Goal: Communication & Community: Participate in discussion

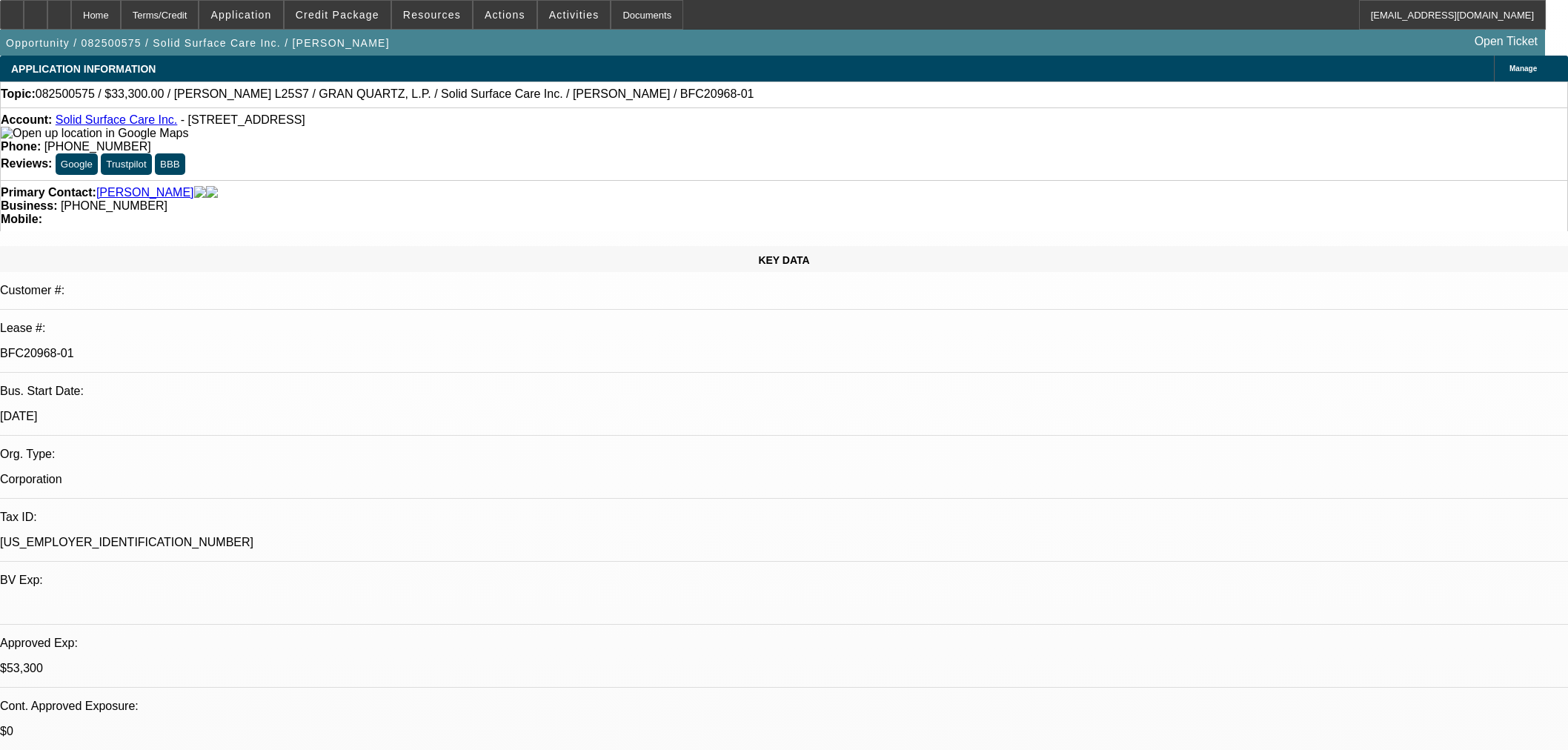
select select "0"
select select "2"
select select "0"
select select "6"
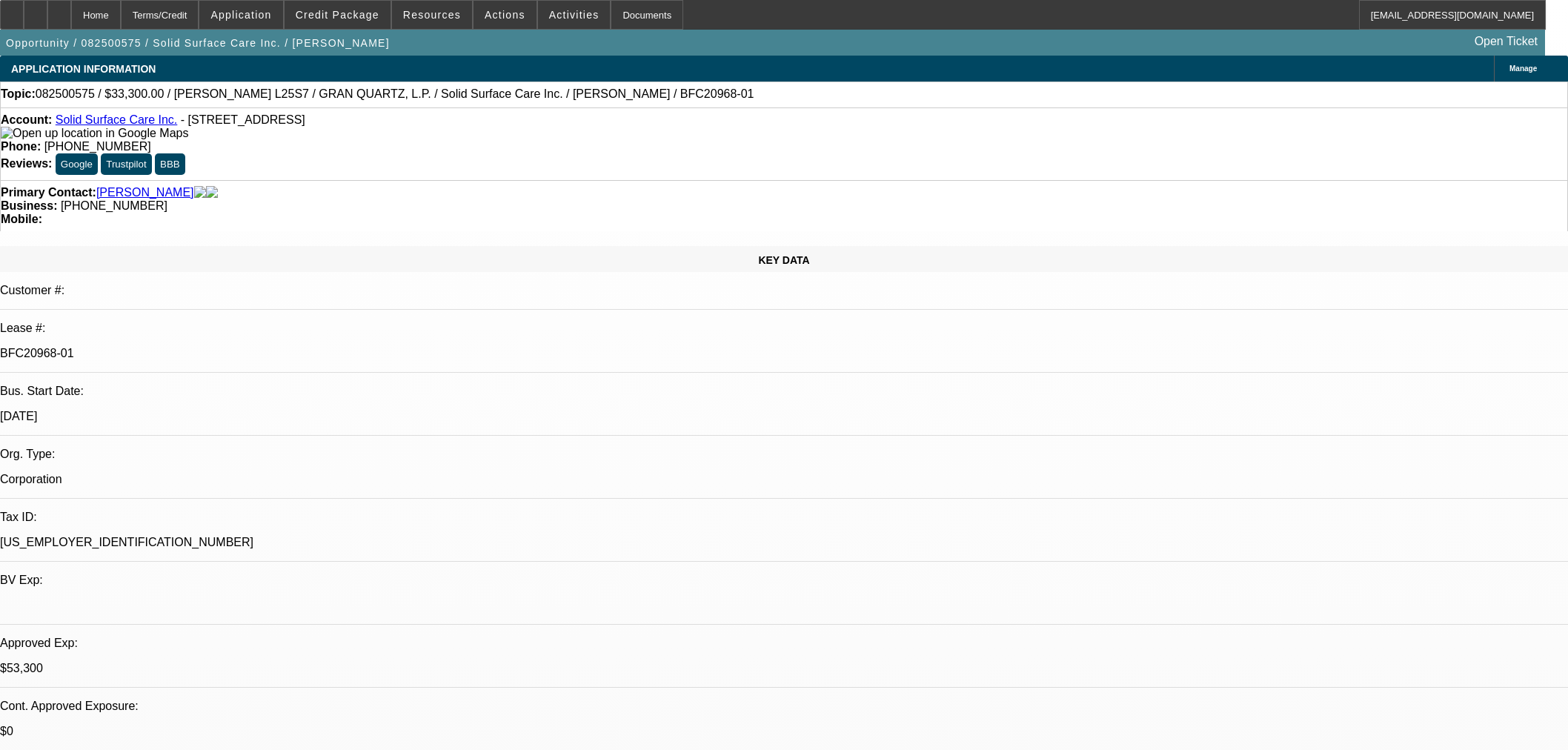
select select "0"
select select "2"
select select "0"
select select "6"
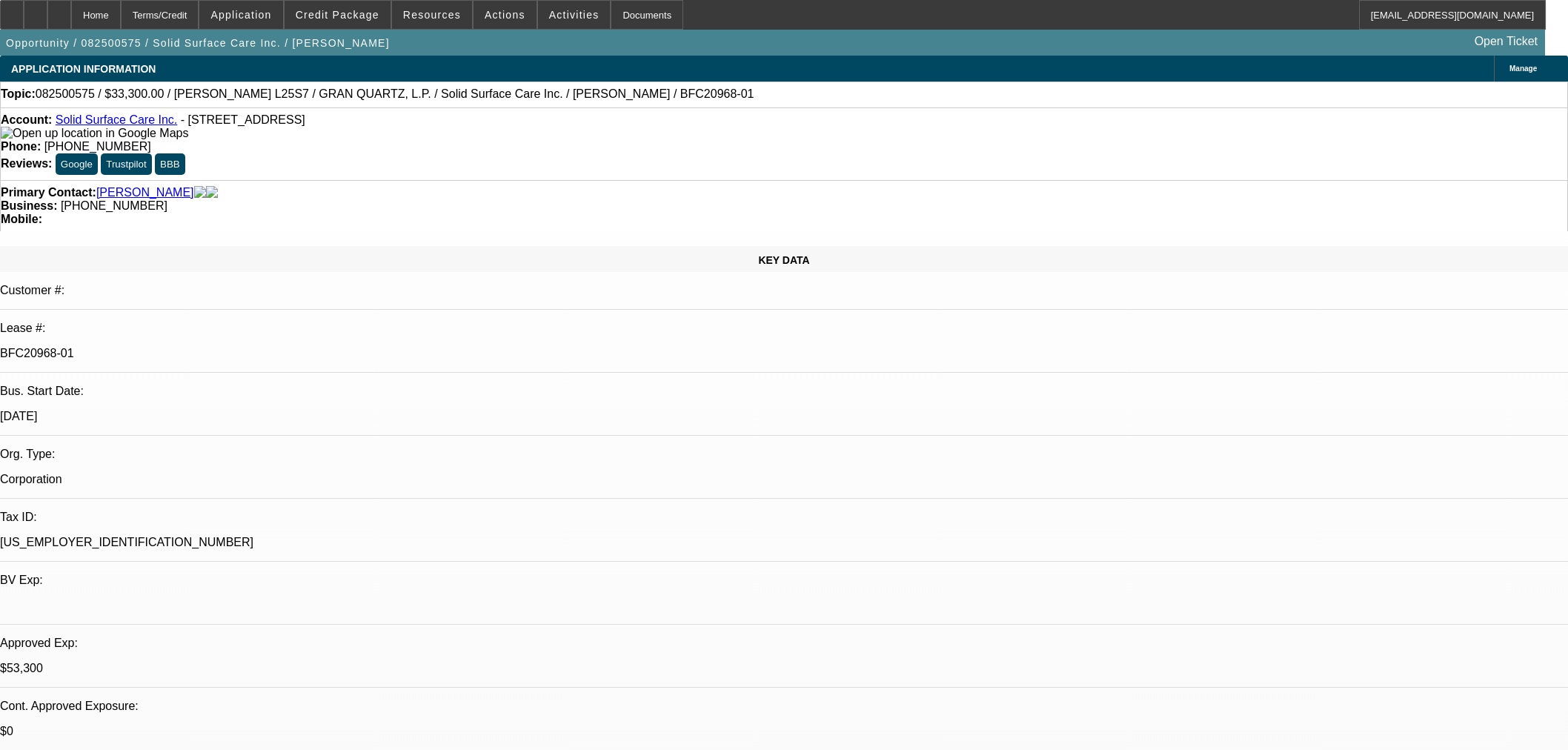
select select "0"
select select "2"
select select "0"
select select "6"
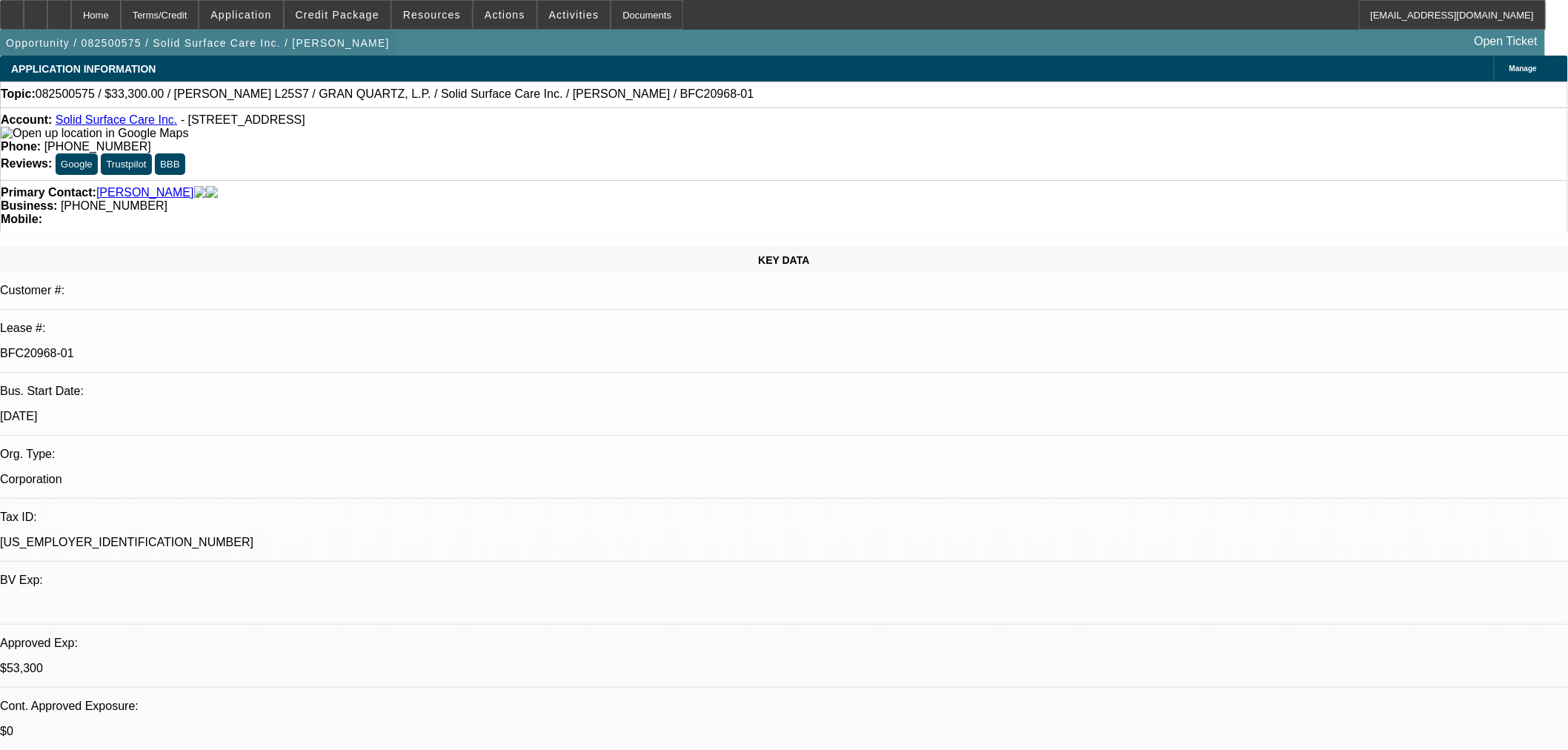
drag, startPoint x: 97, startPoint y: 12, endPoint x: 221, endPoint y: 47, distance: 128.8
click at [71, 12] on div at bounding box center [59, 15] width 24 height 30
select select "0"
select select "2"
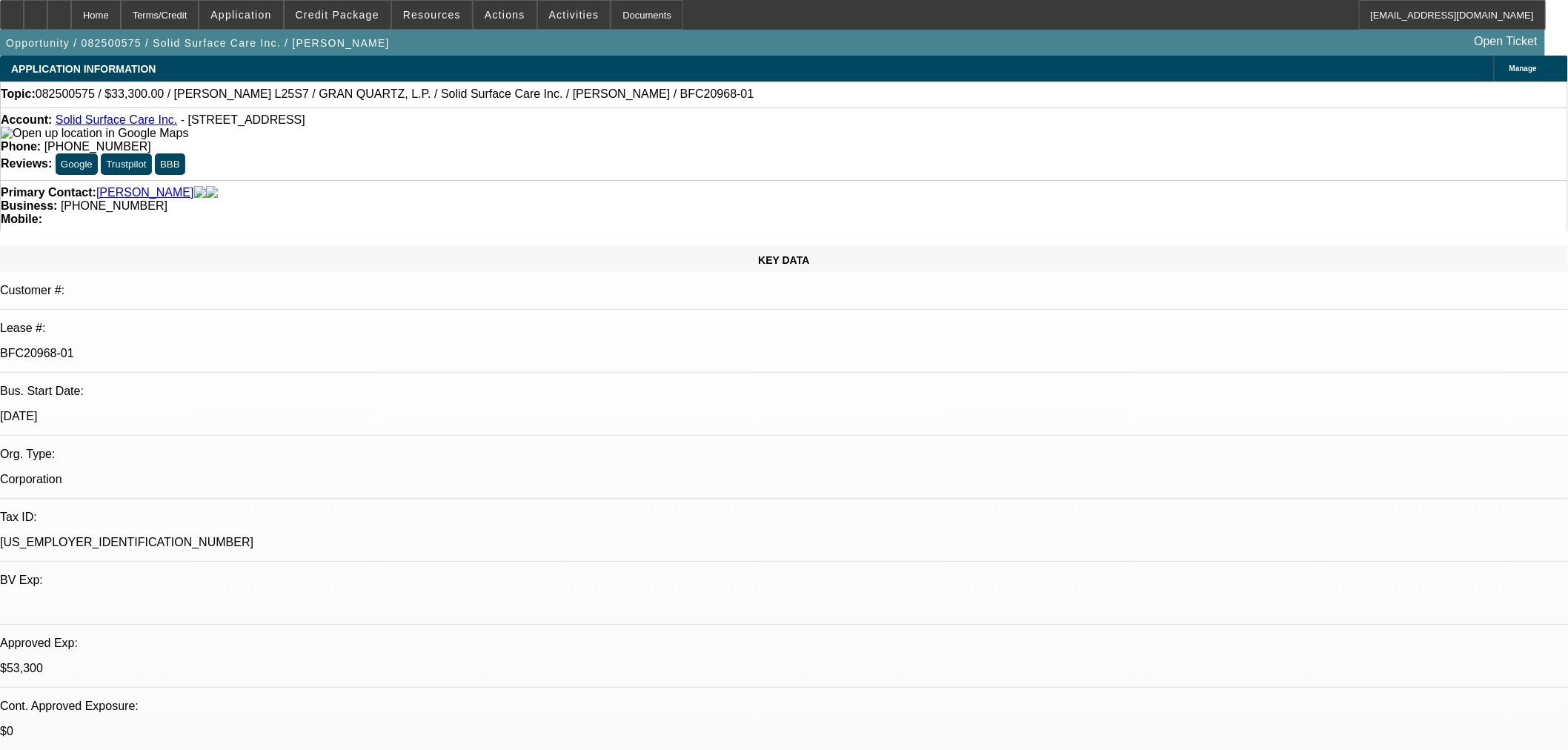
select select "0"
select select "6"
select select "0"
select select "2"
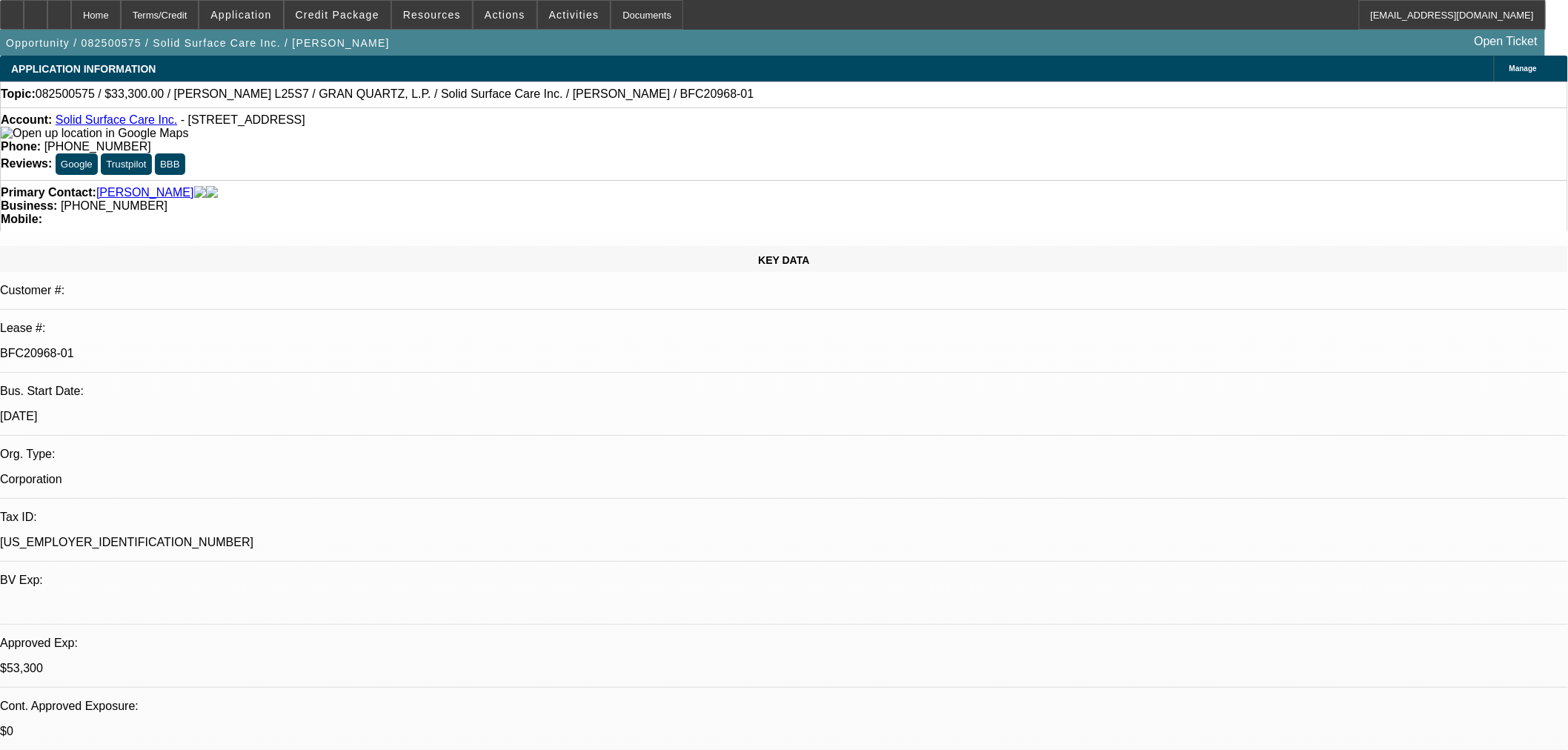
select select "0"
select select "6"
select select "0"
select select "2"
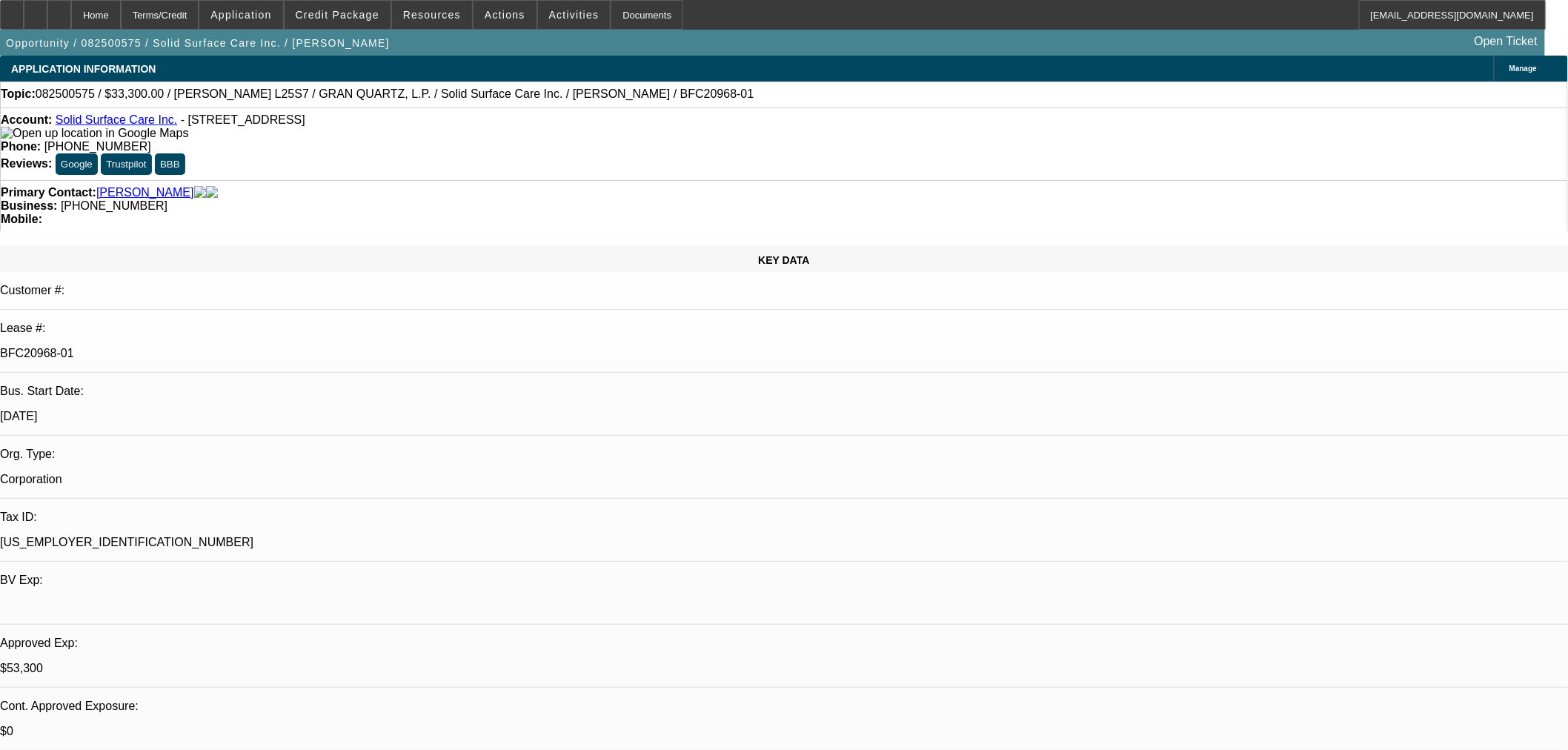
select select "0"
select select "6"
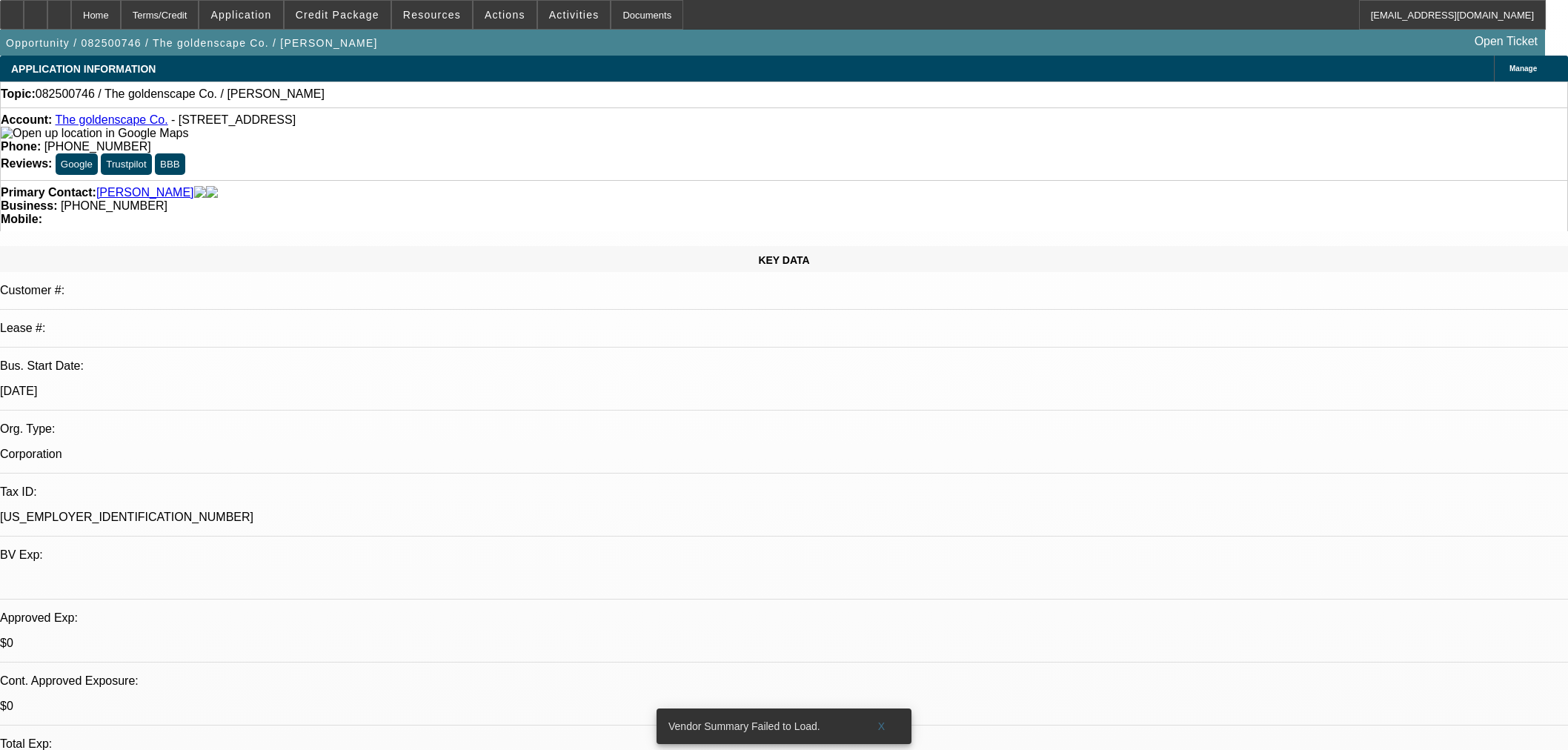
select select "0"
select select "2"
select select "0.1"
select select "4"
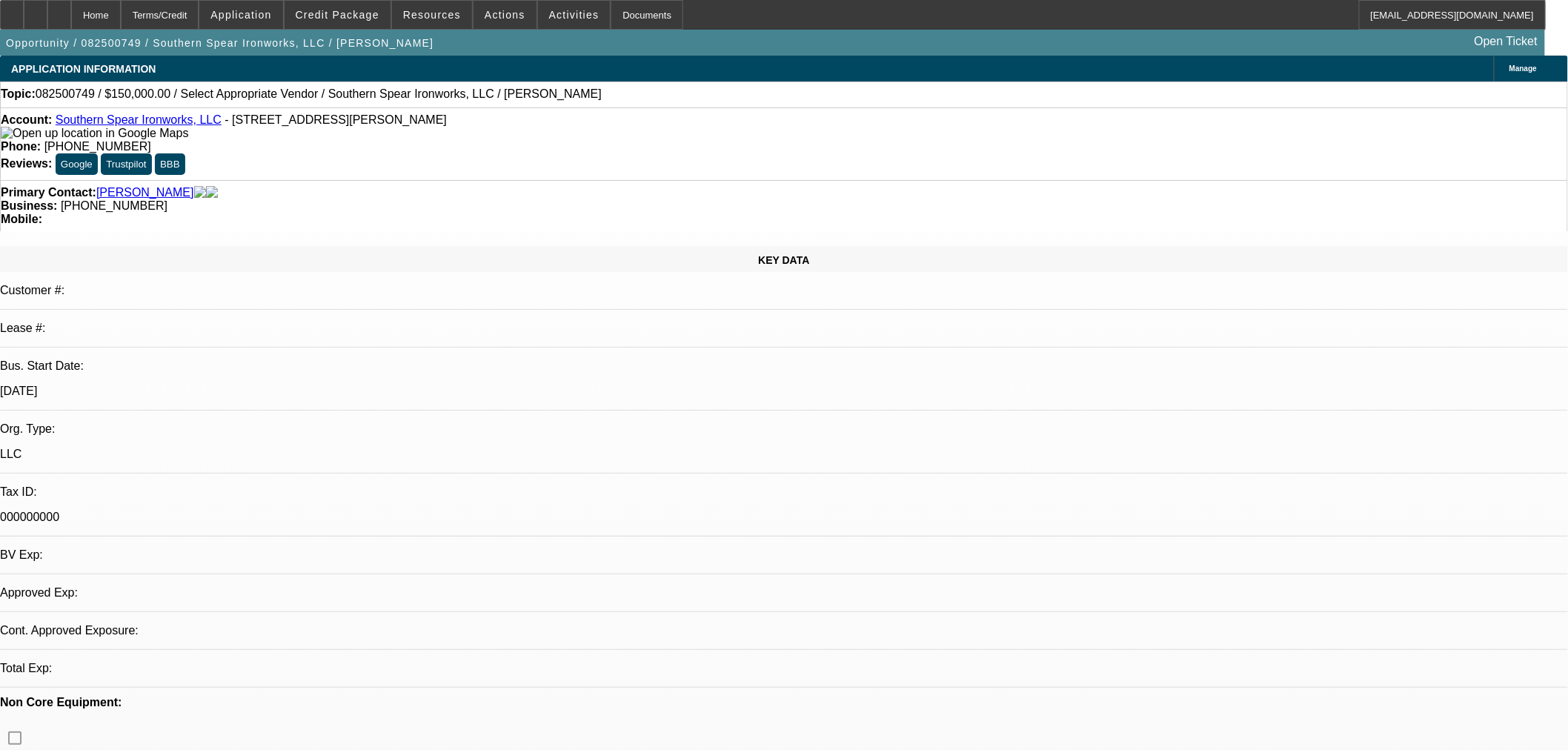
select select "0"
select select "2"
select select "0.1"
select select "4"
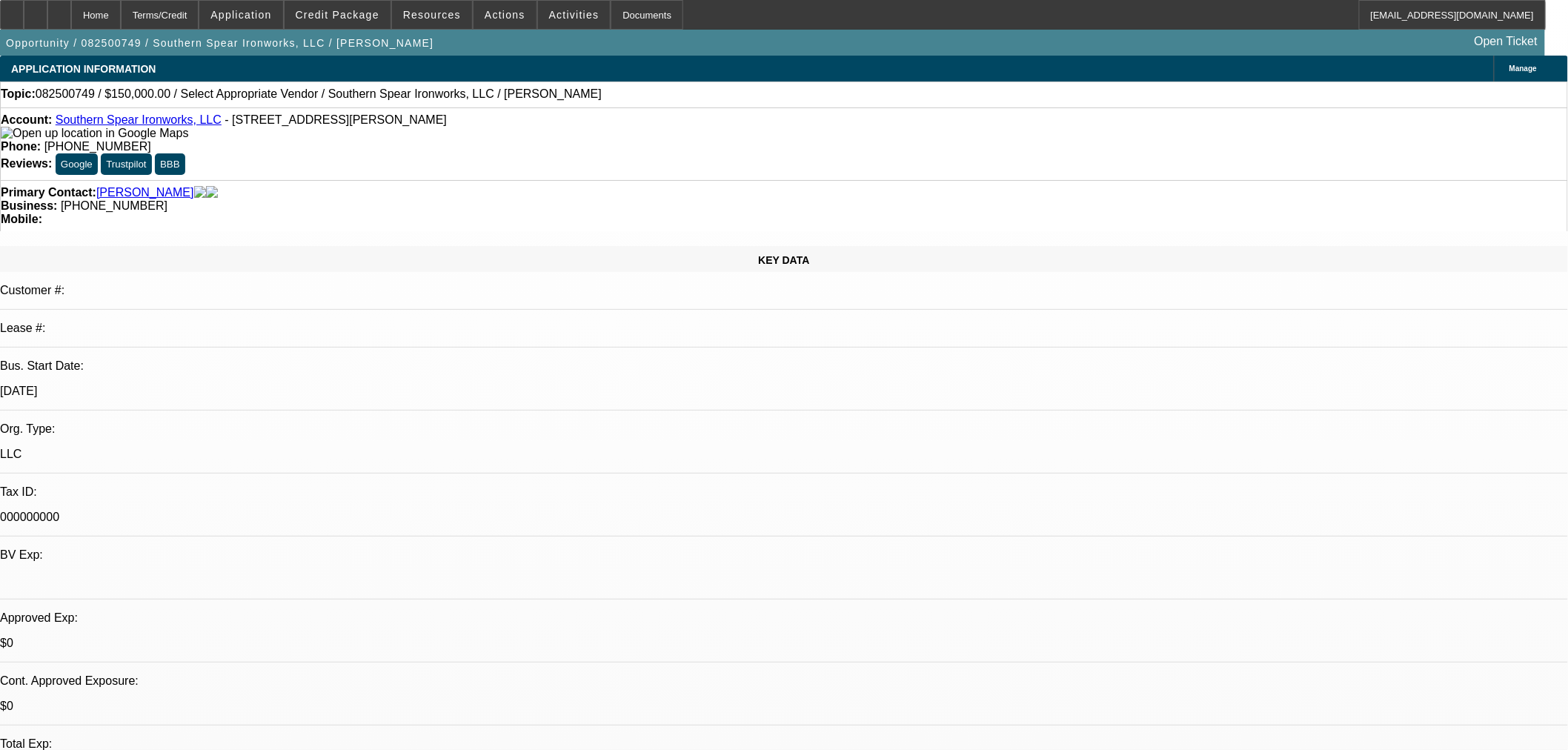
radio input "true"
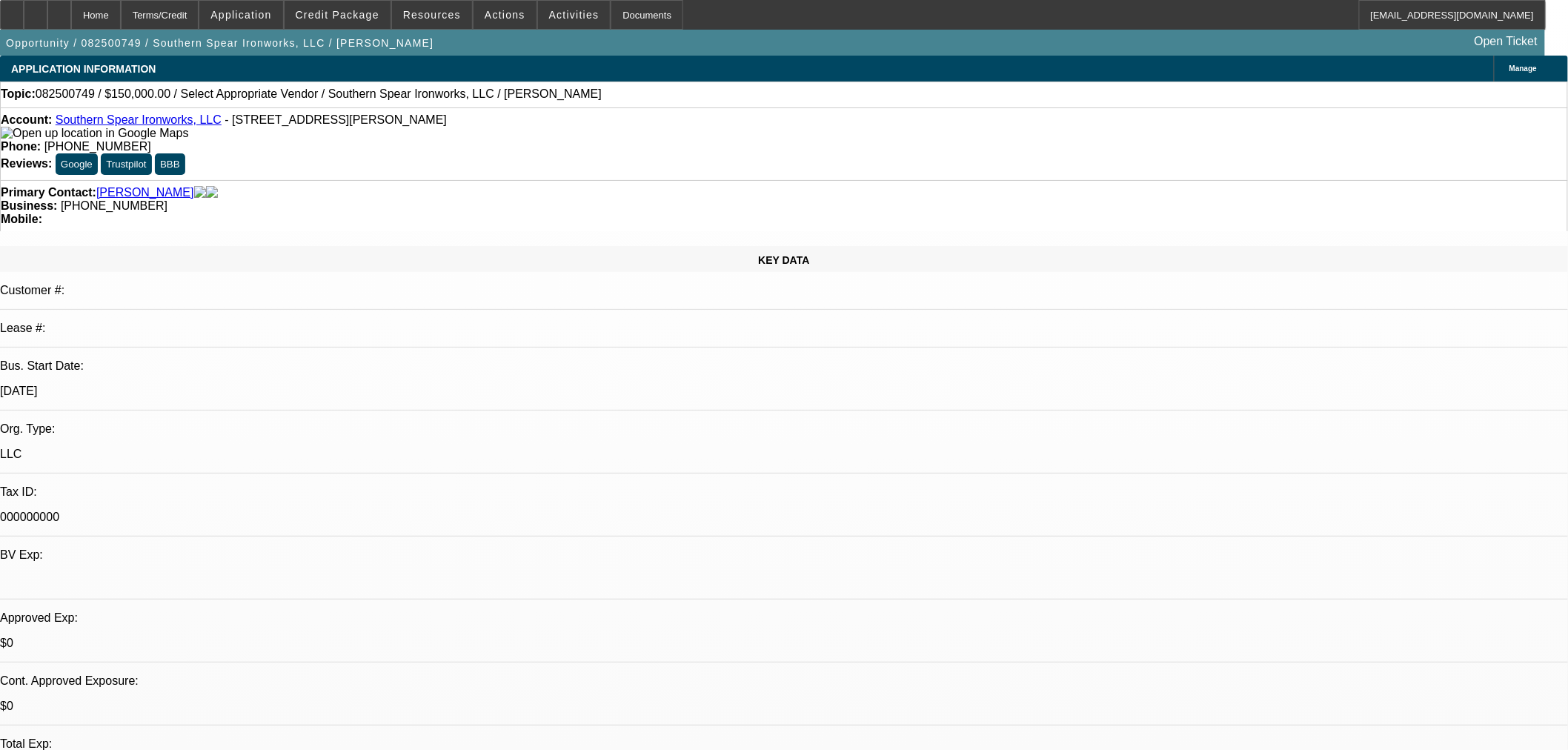
drag, startPoint x: 1198, startPoint y: 306, endPoint x: 1080, endPoint y: 306, distance: 118.0
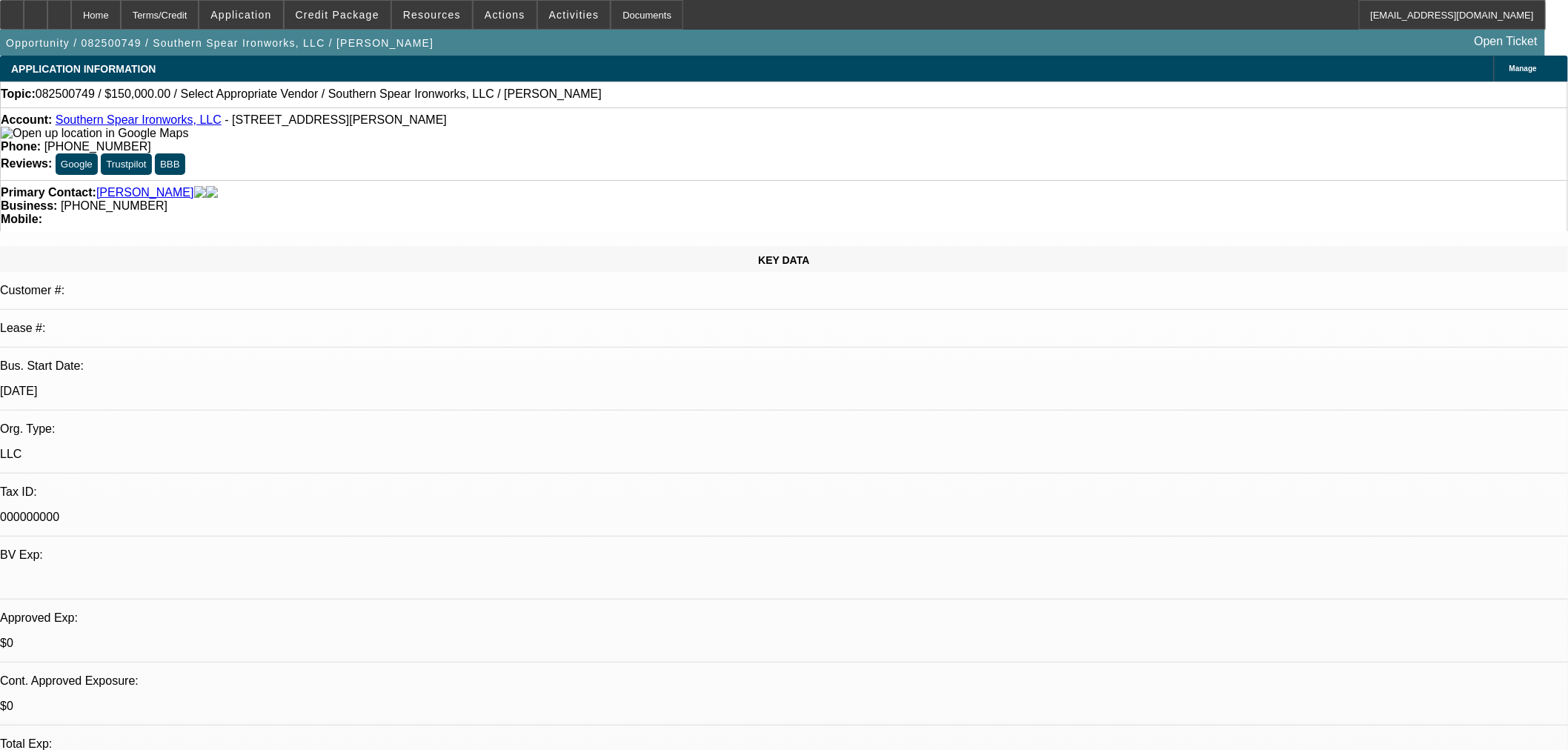
paste textarea "- Equipment Quote - SN, Year, Make, Model, Hours of equipment (all assets) o If…"
drag, startPoint x: 1526, startPoint y: 305, endPoint x: 1436, endPoint y: 551, distance: 261.9
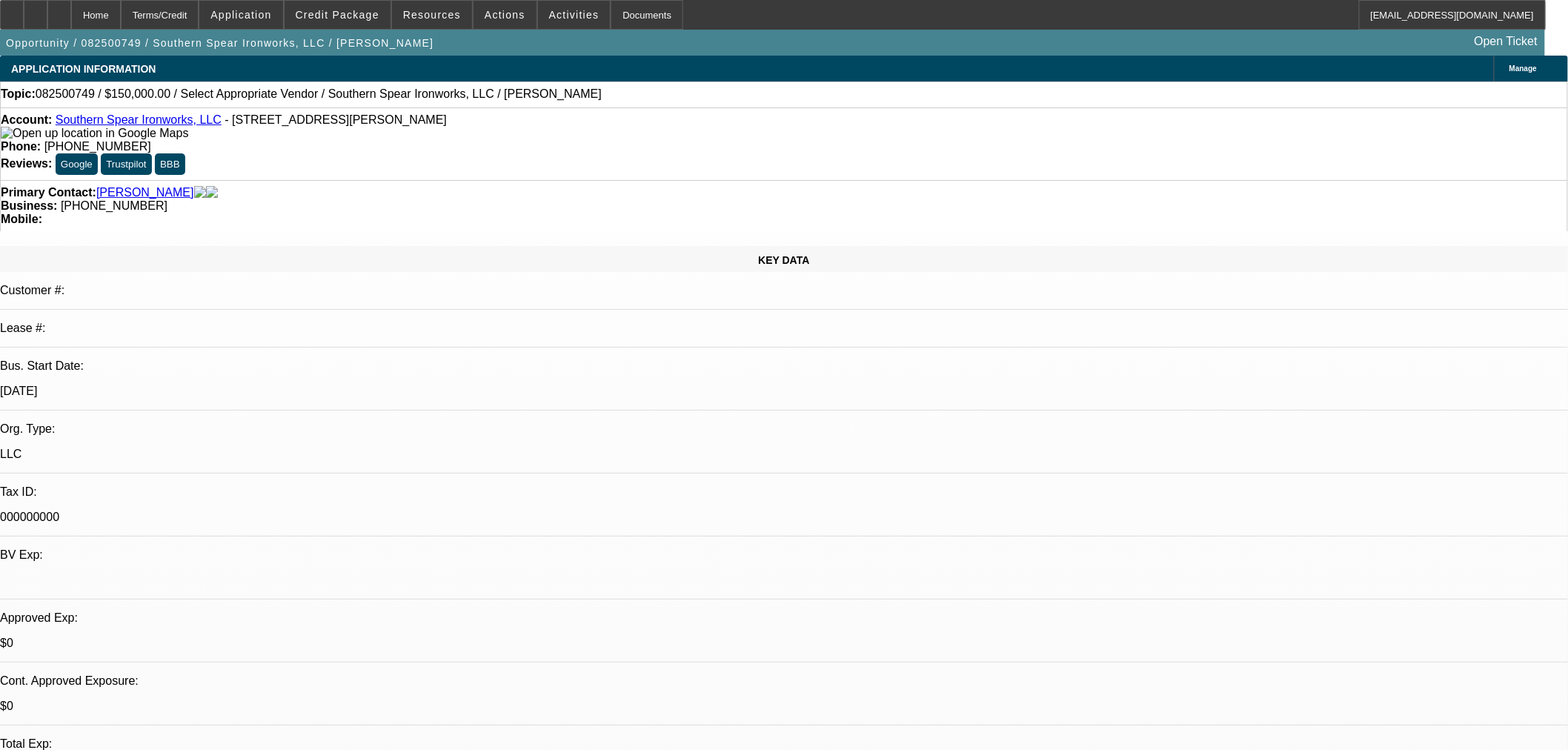
type textarea "Sent feedback to [PERSON_NAME] on this deal and the hurdles. She asked that we …"
radio input "true"
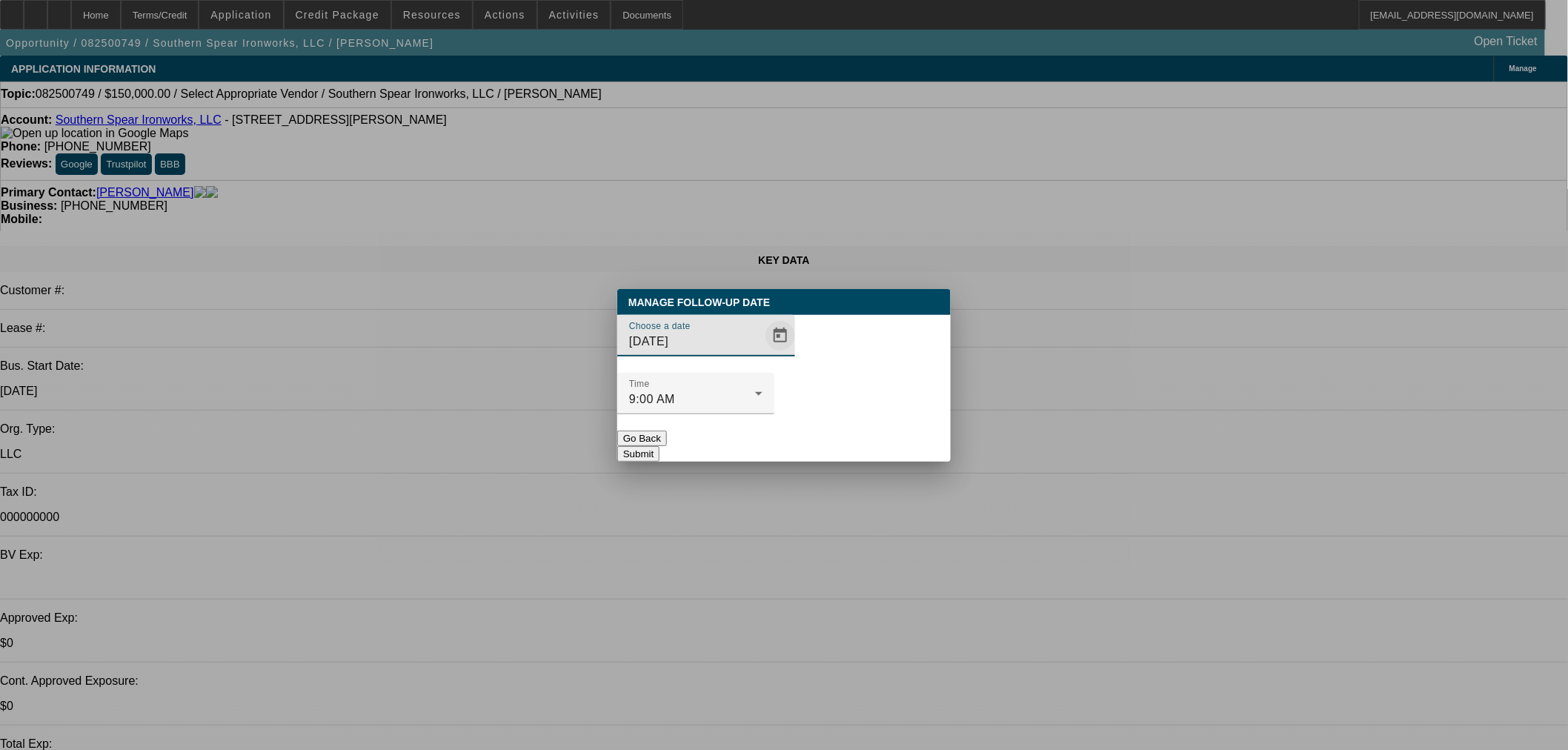
click at [762, 354] on span "Open calendar" at bounding box center [780, 336] width 36 height 36
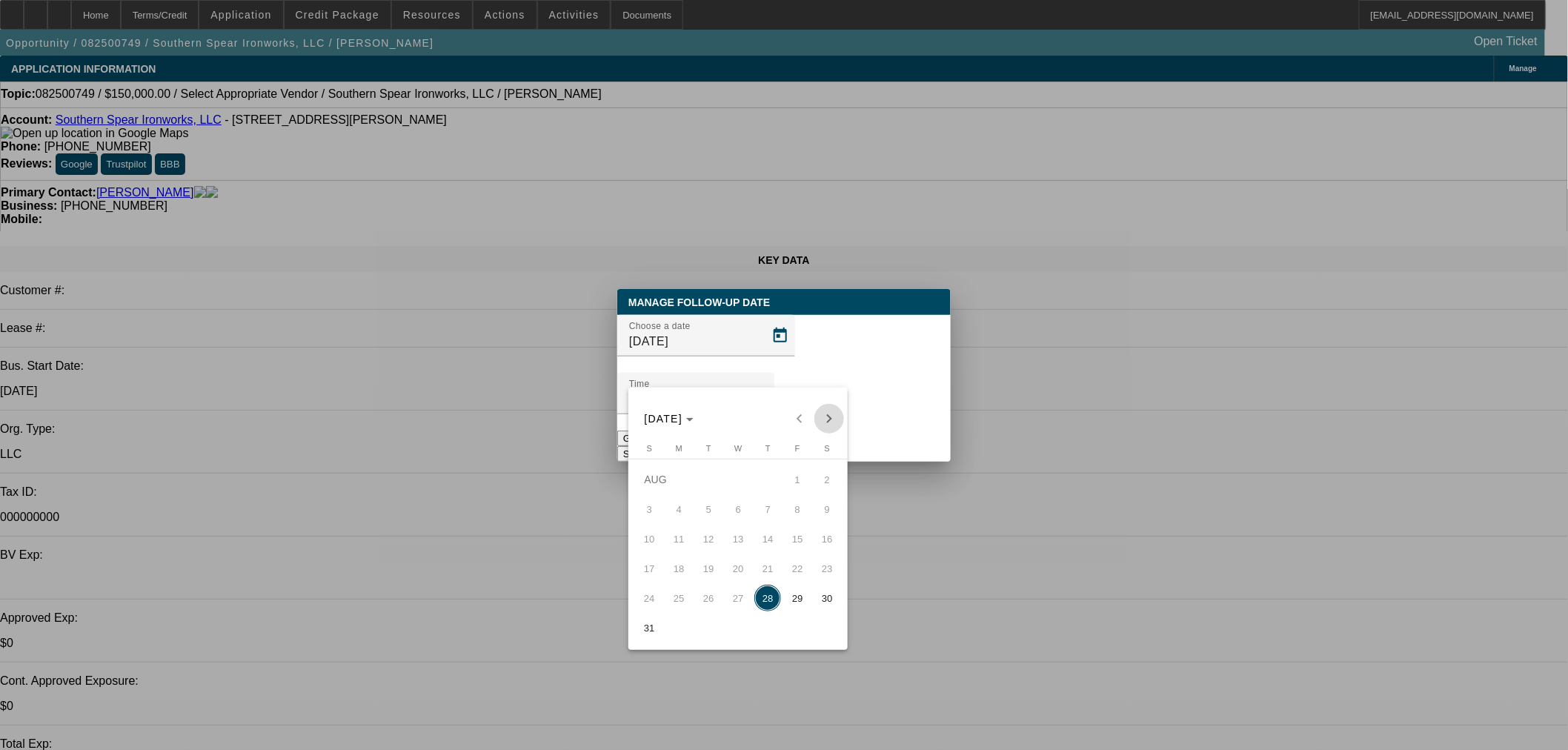
click at [825, 424] on span "Next month" at bounding box center [830, 419] width 30 height 30
click at [768, 516] on span "4" at bounding box center [768, 509] width 27 height 27
type input "[DATE]"
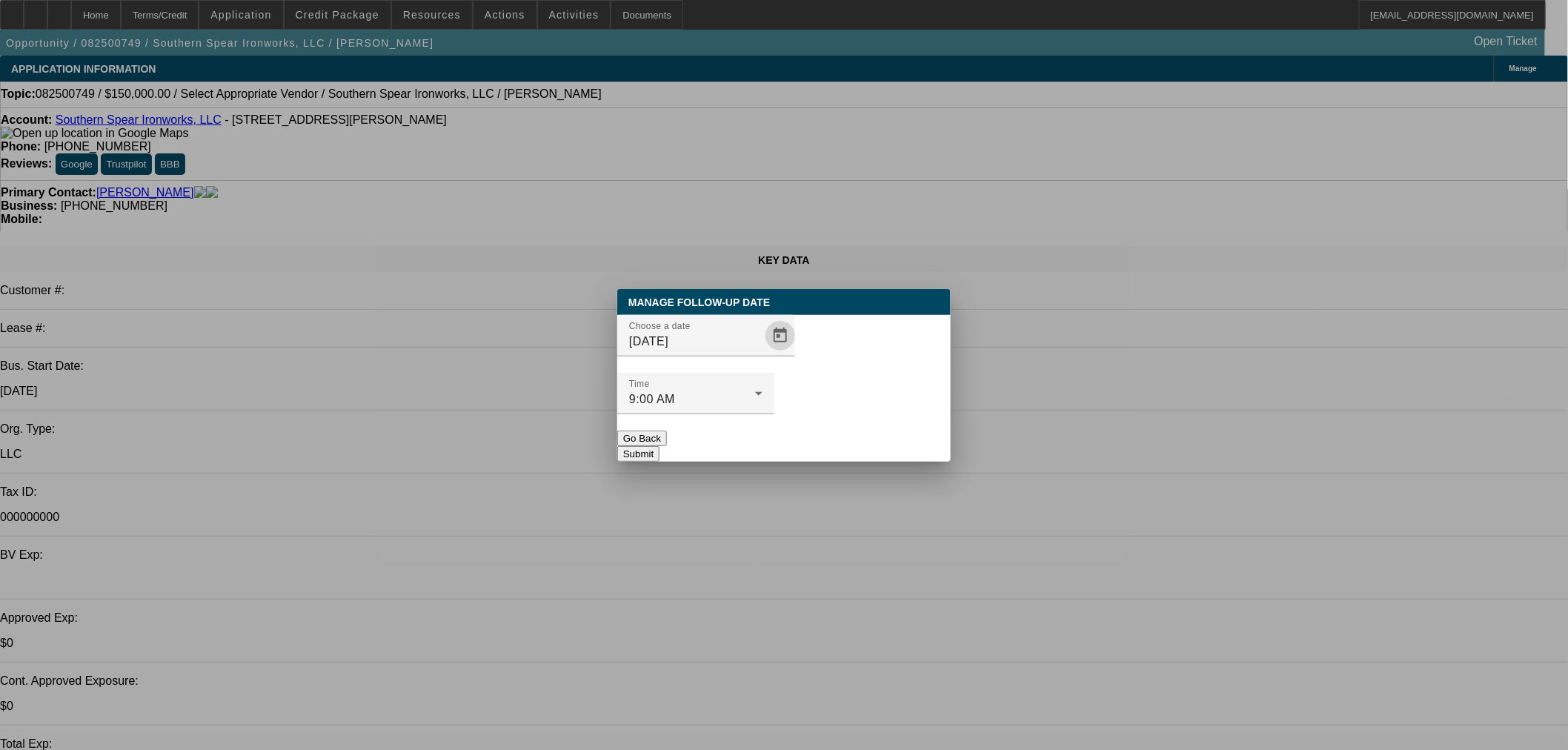
click at [659, 446] on button "Submit" at bounding box center [638, 453] width 42 height 16
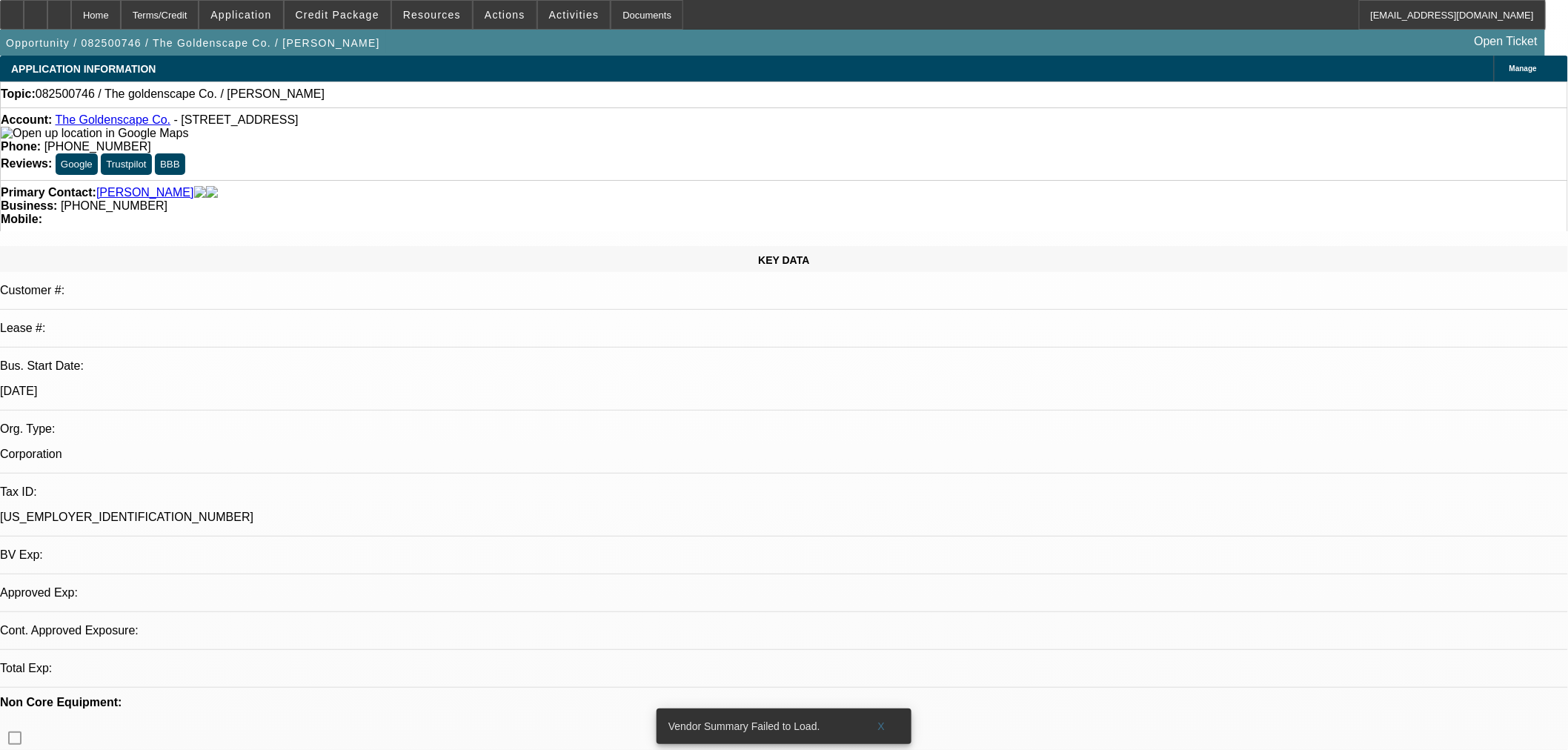
select select "0"
select select "2"
select select "0.1"
select select "4"
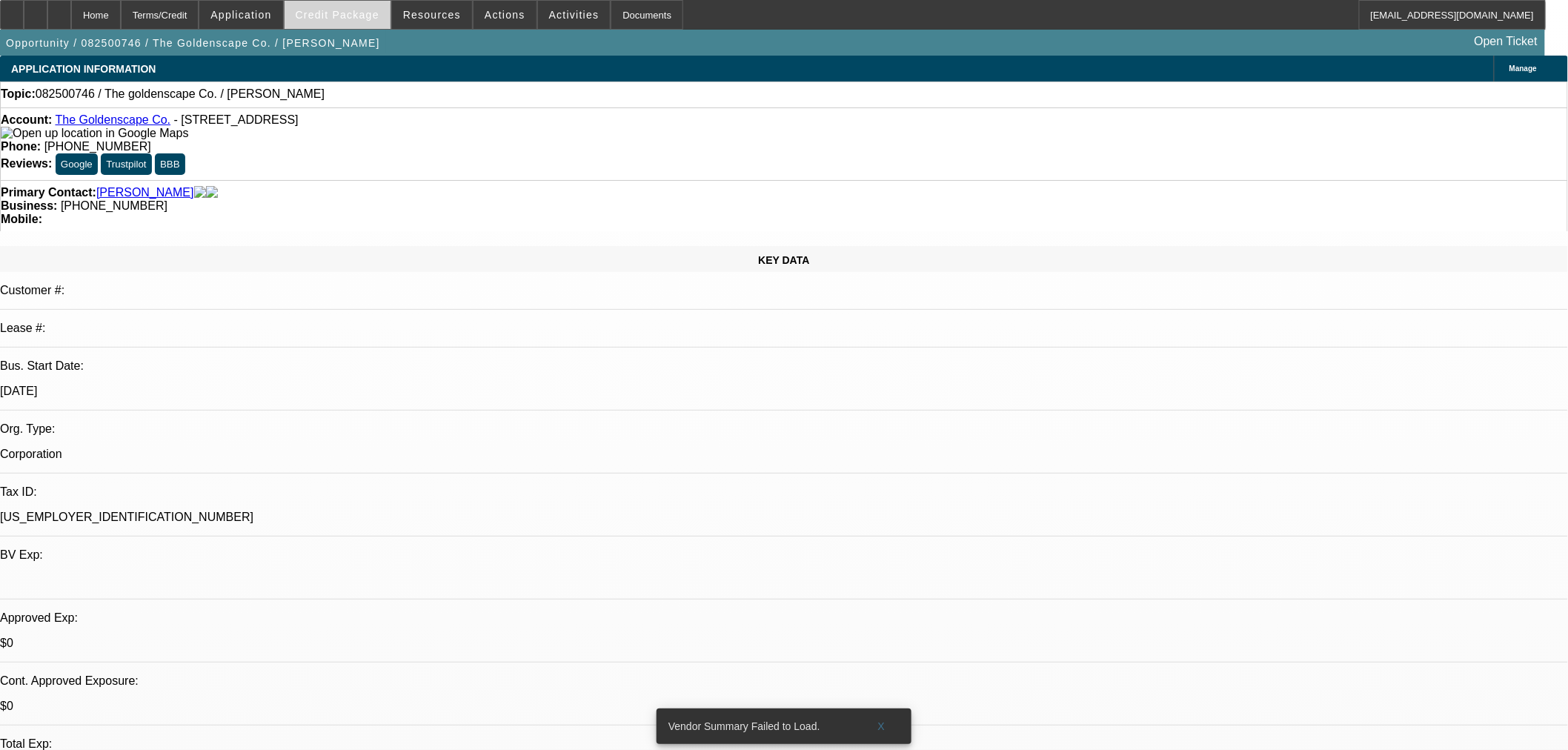
click at [367, 15] on span "Credit Package" at bounding box center [337, 15] width 84 height 12
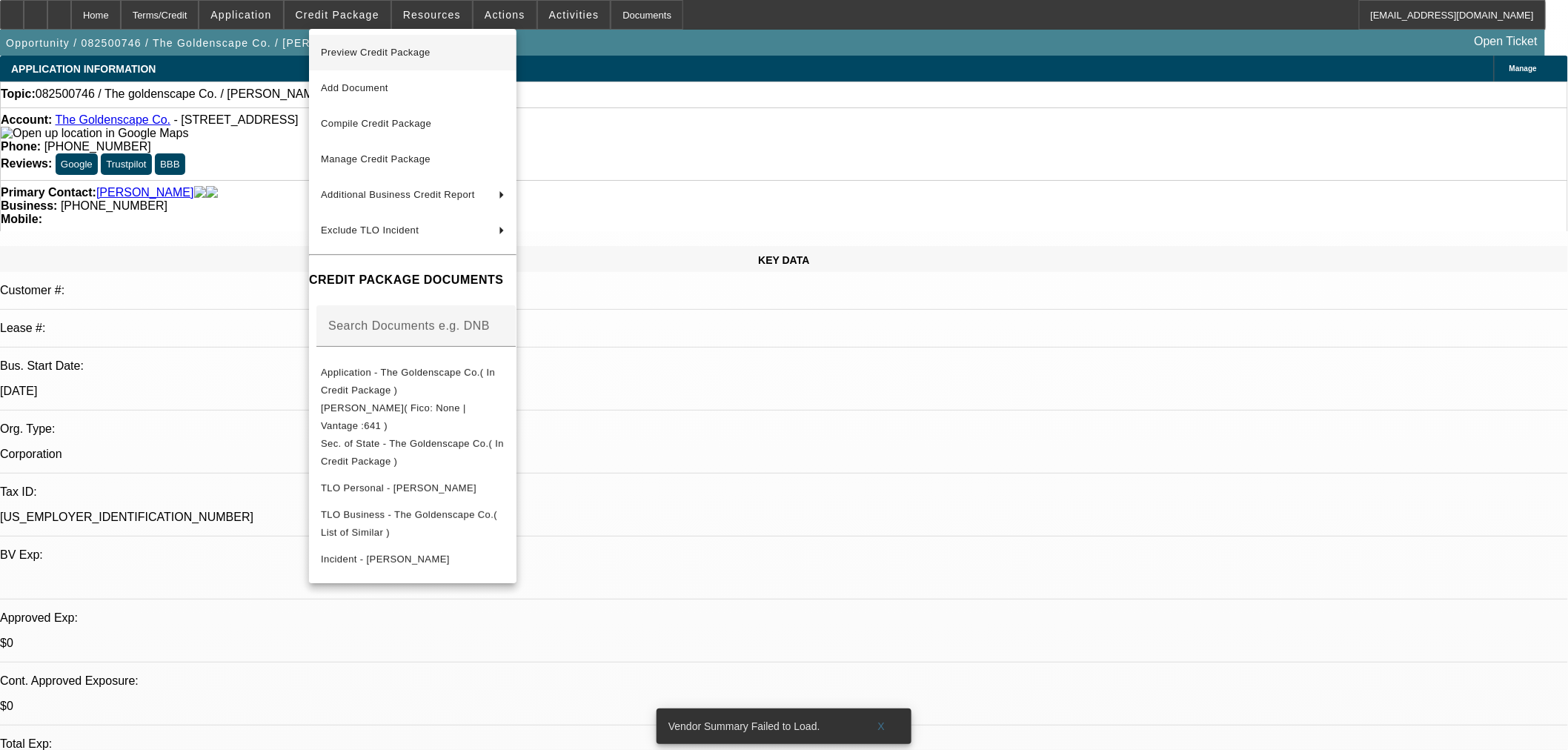
click at [431, 54] on span "Preview Credit Package" at bounding box center [375, 51] width 110 height 11
